Goal: Navigation & Orientation: Find specific page/section

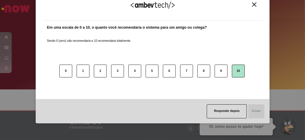
click at [235, 71] on button "10" at bounding box center [238, 71] width 13 height 13
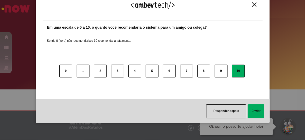
click at [252, 113] on button "Enviar" at bounding box center [256, 112] width 17 height 14
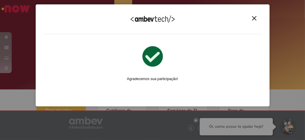
click at [254, 18] on img "Close" at bounding box center [254, 18] width 4 height 4
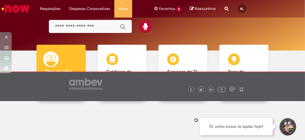
scroll to position [52, 0]
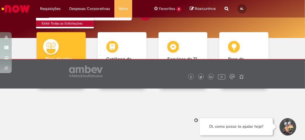
click at [55, 23] on link "Exibir Todas as Solicitações" at bounding box center [68, 23] width 64 height 6
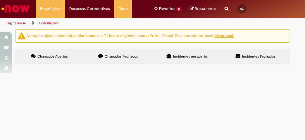
click at [123, 23] on ul "Página inicial Solicitações" at bounding box center [88, 23] width 169 height 11
click at [24, 10] on img "Ir para a Homepage" at bounding box center [16, 9] width 30 height 12
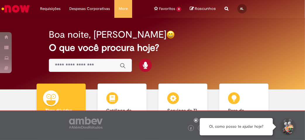
click at [202, 9] on span "Rascunhos" at bounding box center [205, 9] width 21 height 6
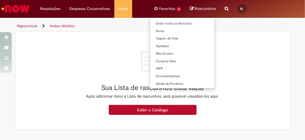
click at [172, 8] on li "Favoritos 8 Exibir todos os Favoritos [GEOGRAPHIC_DATA] Seguro de Vida Gympass …" at bounding box center [168, 9] width 36 height 18
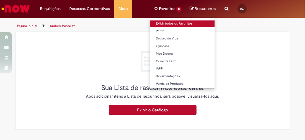
click at [167, 25] on link "Exibir todos os Favoritos" at bounding box center [182, 23] width 65 height 6
